Goal: Task Accomplishment & Management: Manage account settings

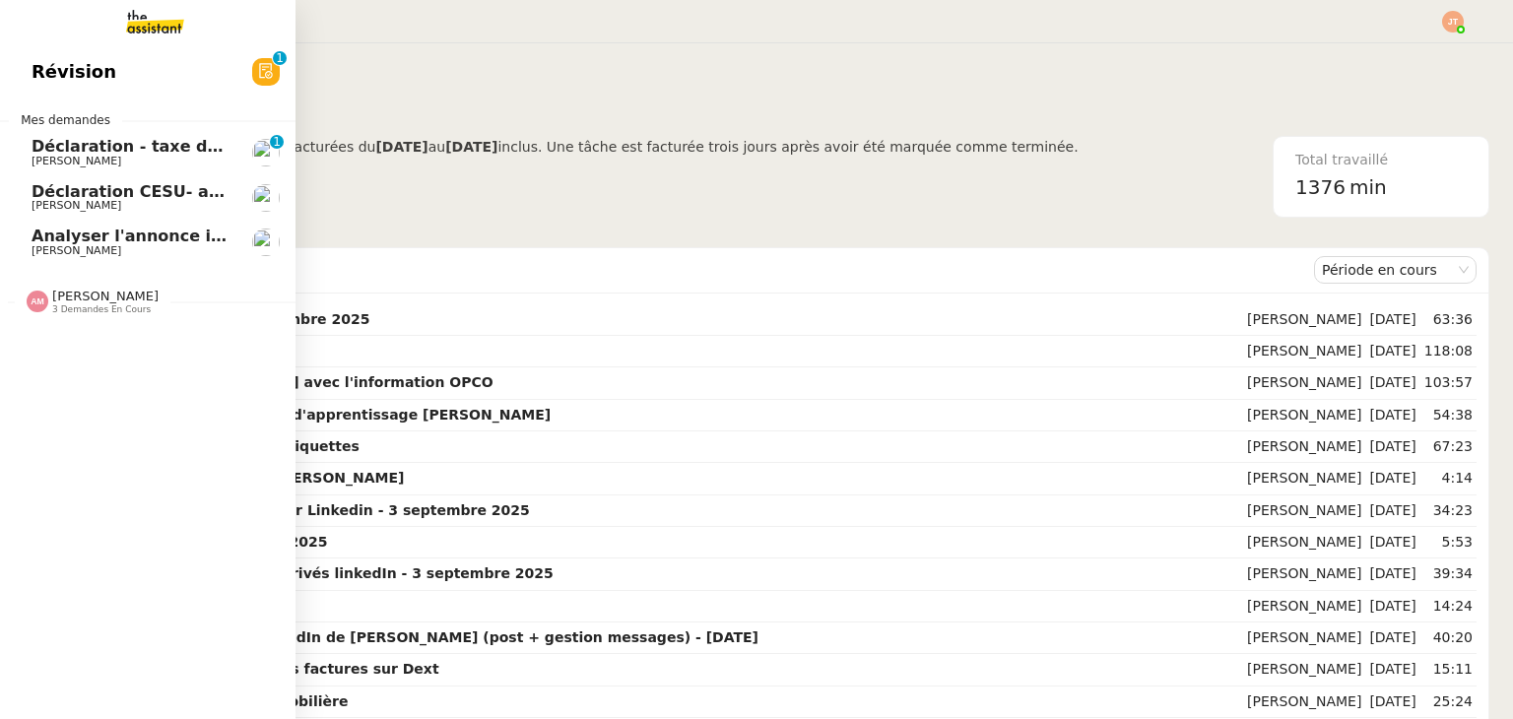
click at [154, 234] on span "Analyser l'annonce immobilière" at bounding box center [172, 236] width 280 height 19
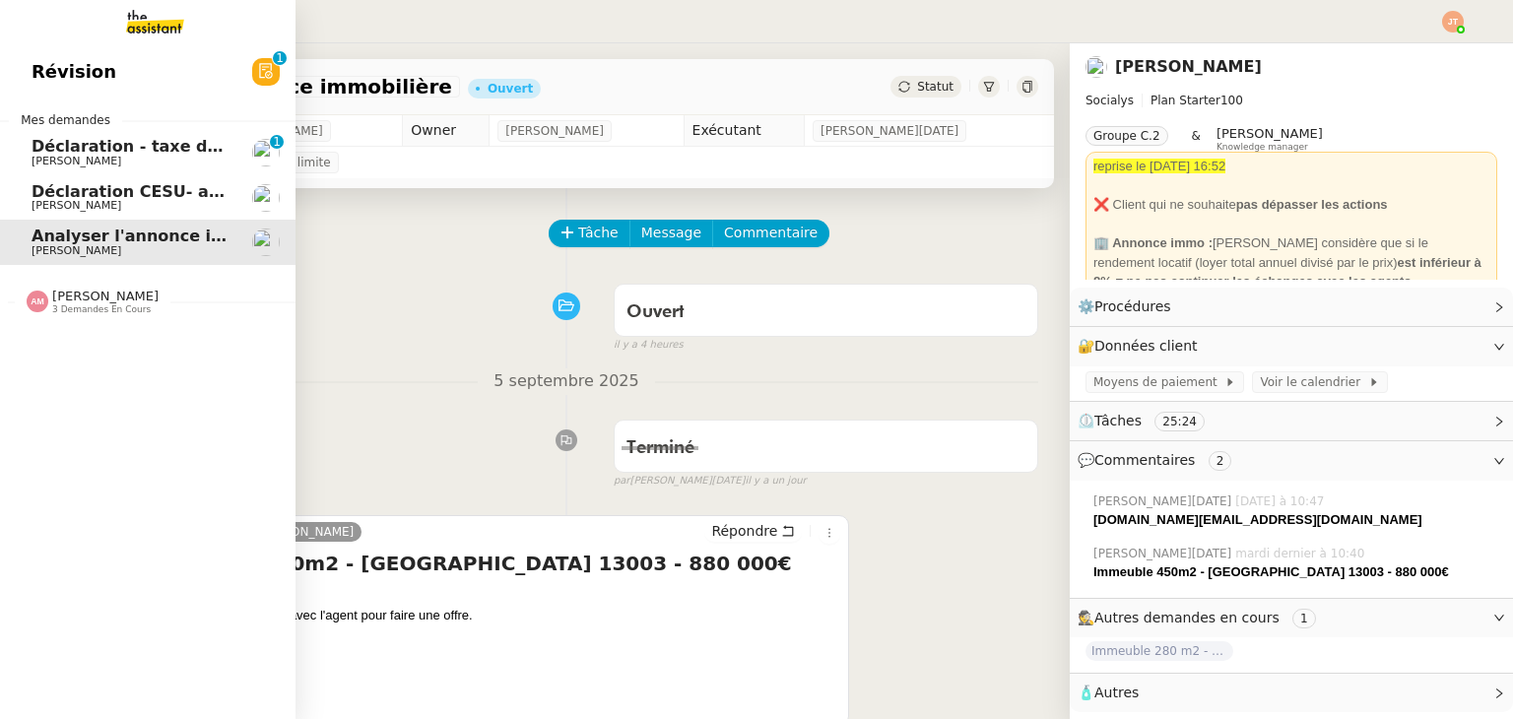
click at [42, 198] on span "Déclaration CESU- août 2025" at bounding box center [160, 191] width 256 height 19
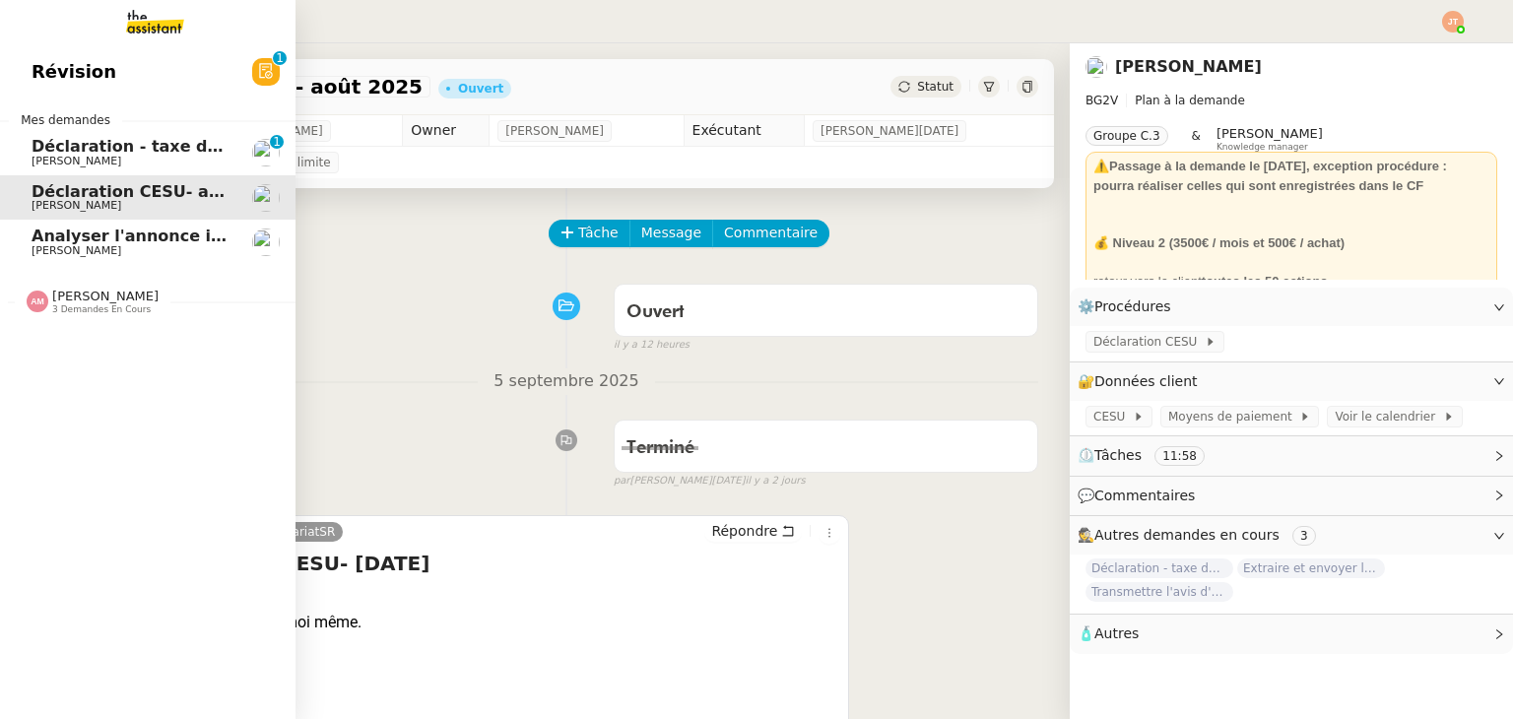
click at [82, 144] on span "Déclaration - taxe de séjour - [DATE]" at bounding box center [194, 146] width 325 height 19
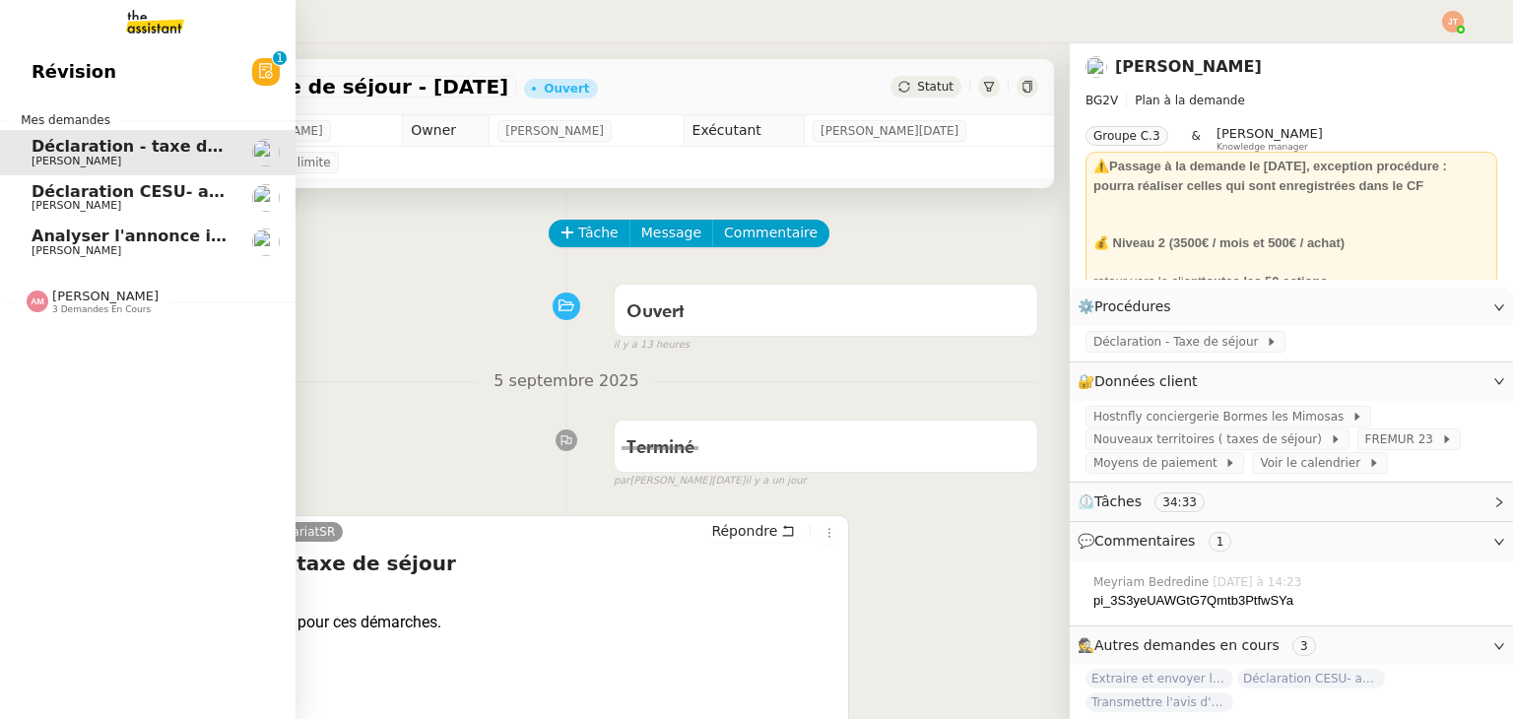
click at [60, 181] on link "Déclaration CESU- [DATE] [PERSON_NAME]" at bounding box center [147, 197] width 295 height 45
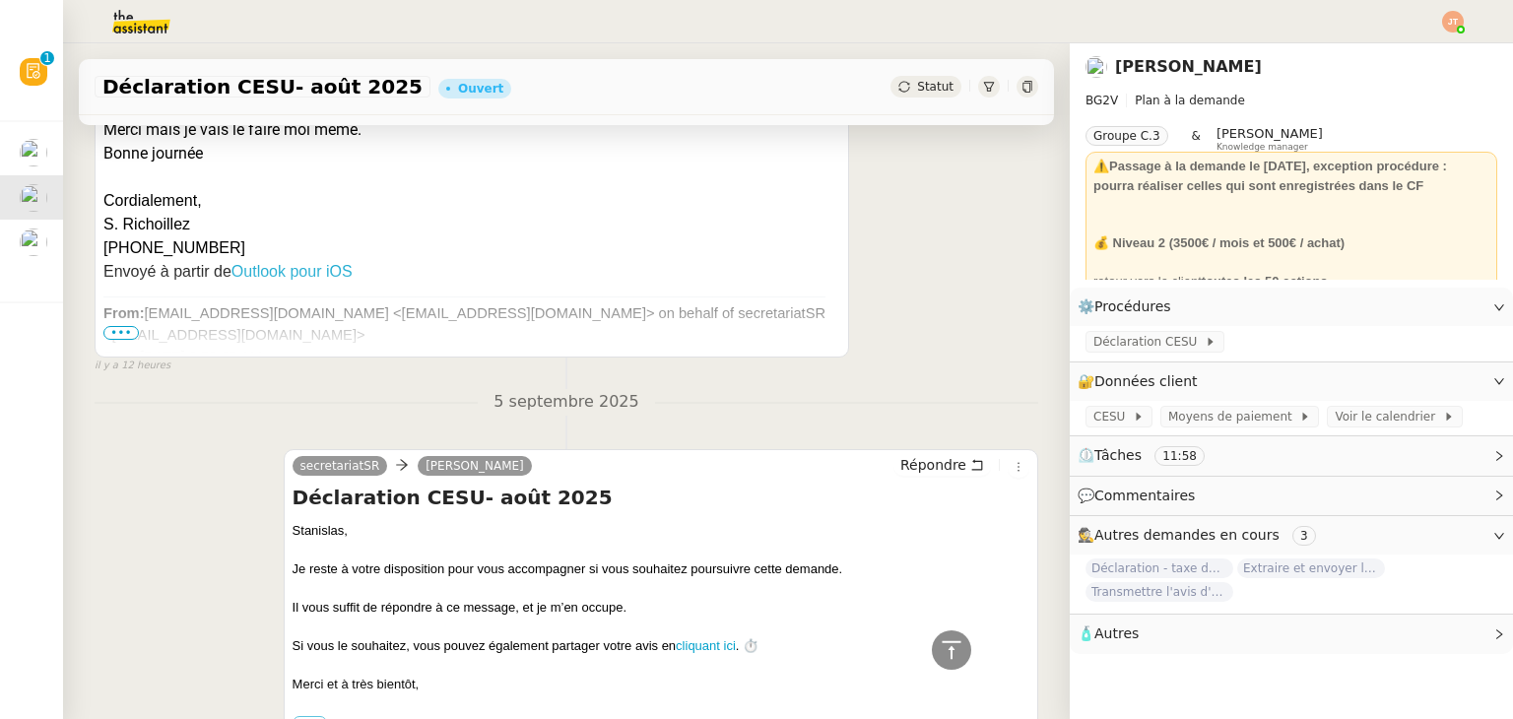
scroll to position [98, 0]
